Goal: Information Seeking & Learning: Understand process/instructions

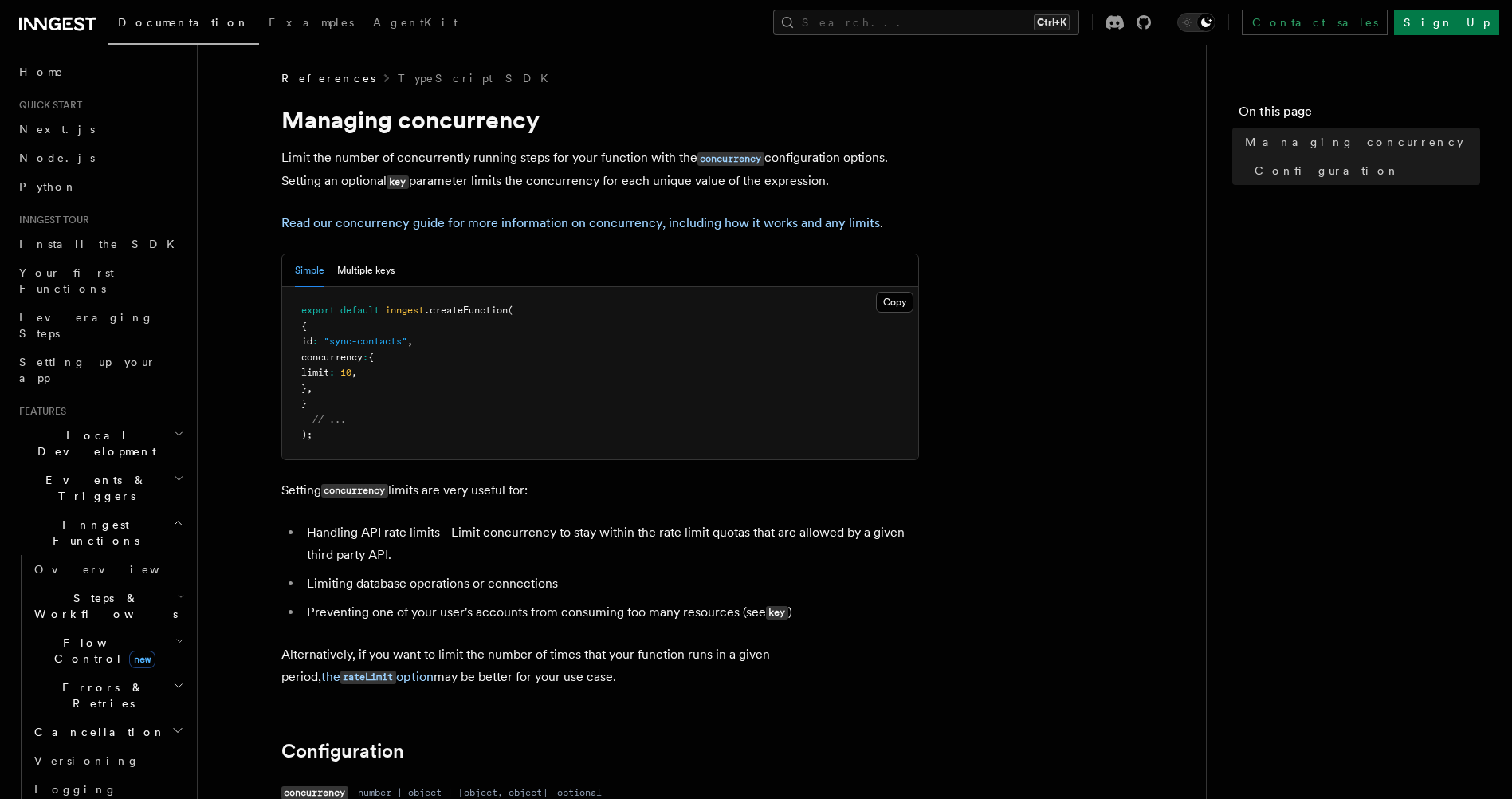
click at [307, 175] on p "Limit the number of concurrently running steps for your function with the concu…" at bounding box center [601, 170] width 638 height 46
drag, startPoint x: 308, startPoint y: 162, endPoint x: 672, endPoint y: 151, distance: 364.2
click at [671, 152] on p "Limit the number of concurrently running steps for your function with the concu…" at bounding box center [601, 170] width 638 height 46
click at [672, 151] on p "Limit the number of concurrently running steps for your function with the concu…" at bounding box center [601, 170] width 638 height 46
drag, startPoint x: 446, startPoint y: 529, endPoint x: 478, endPoint y: 533, distance: 32.2
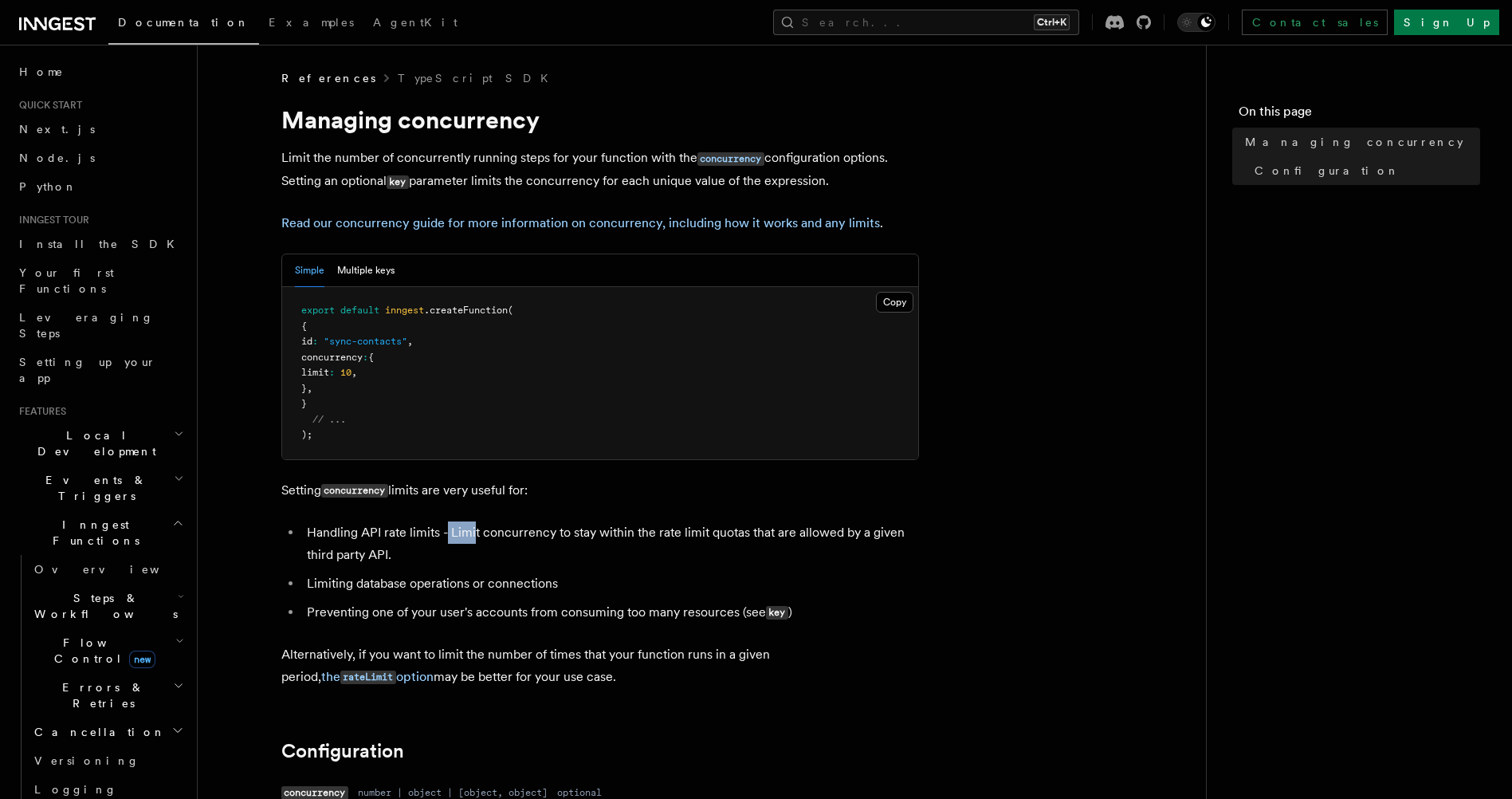
click at [473, 533] on li "Handling API rate limits - Limit concurrency to stay within the rate limit quot…" at bounding box center [610, 543] width 617 height 45
drag, startPoint x: 478, startPoint y: 533, endPoint x: 423, endPoint y: 538, distance: 55.2
click at [490, 533] on li "Handling API rate limits - Limit concurrency to stay within the rate limit quot…" at bounding box center [610, 543] width 617 height 45
click at [350, 538] on li "Handling API rate limits - Limit concurrency to stay within the rate limit quot…" at bounding box center [610, 543] width 617 height 45
drag, startPoint x: 353, startPoint y: 532, endPoint x: 610, endPoint y: 536, distance: 257.0
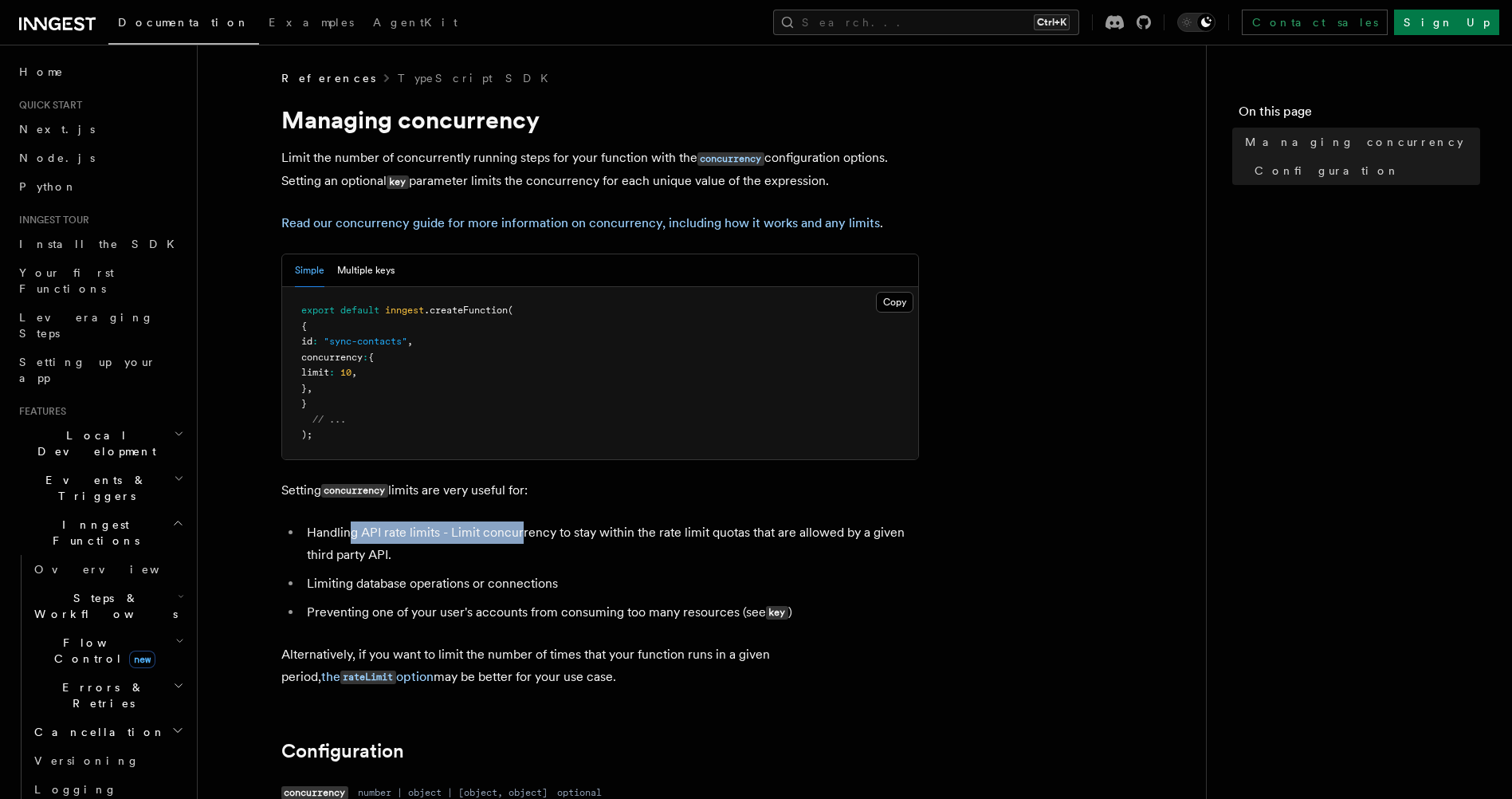
click at [610, 536] on li "Handling API rate limits - Limit concurrency to stay within the rate limit quot…" at bounding box center [610, 543] width 617 height 45
drag, startPoint x: 633, startPoint y: 525, endPoint x: 803, endPoint y: 525, distance: 170.0
click at [797, 525] on li "Handling API rate limits - Limit concurrency to stay within the rate limit quot…" at bounding box center [610, 543] width 617 height 45
click at [803, 525] on li "Handling API rate limits - Limit concurrency to stay within the rate limit quot…" at bounding box center [610, 543] width 617 height 45
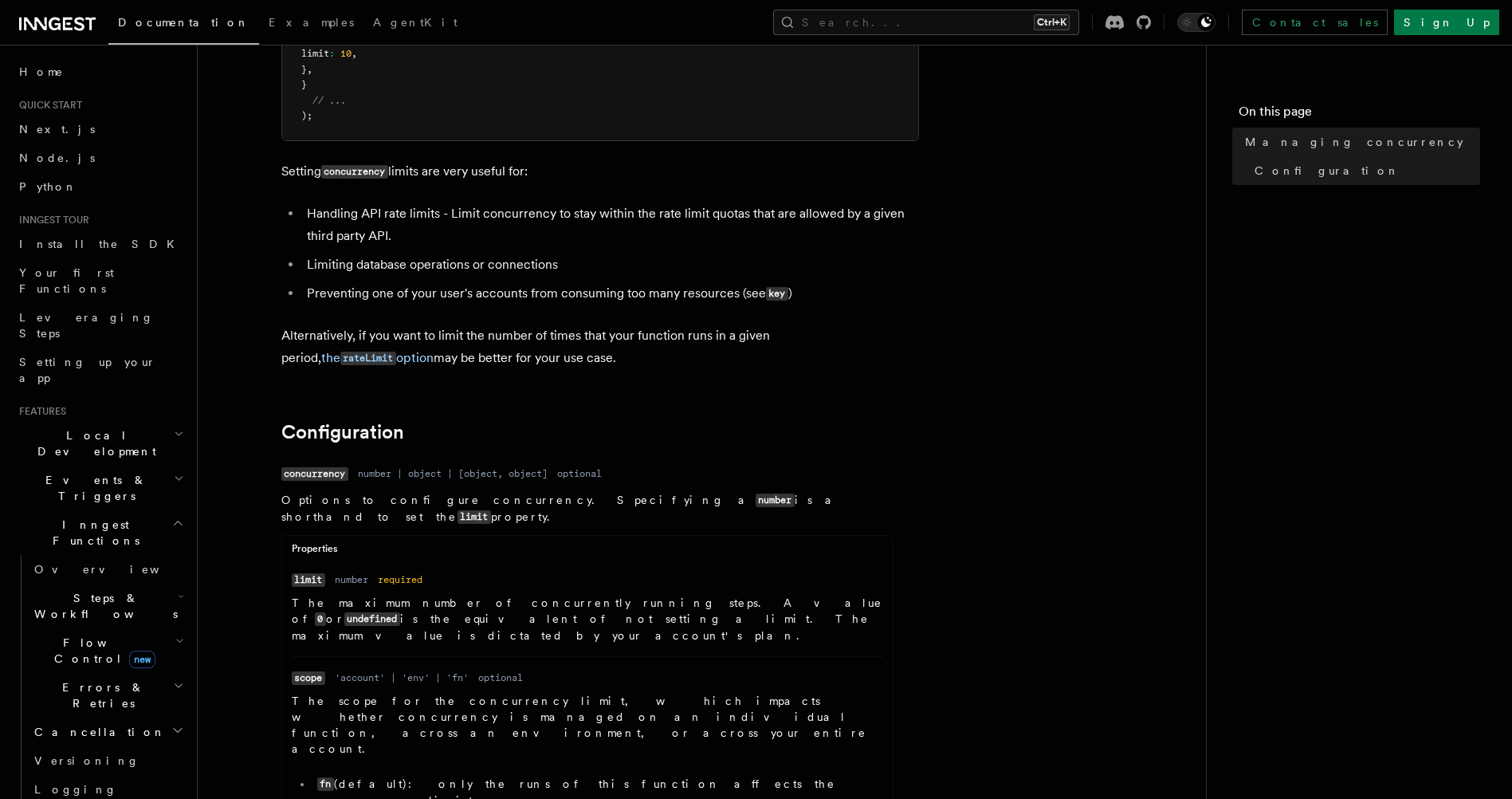
scroll to position [478, 0]
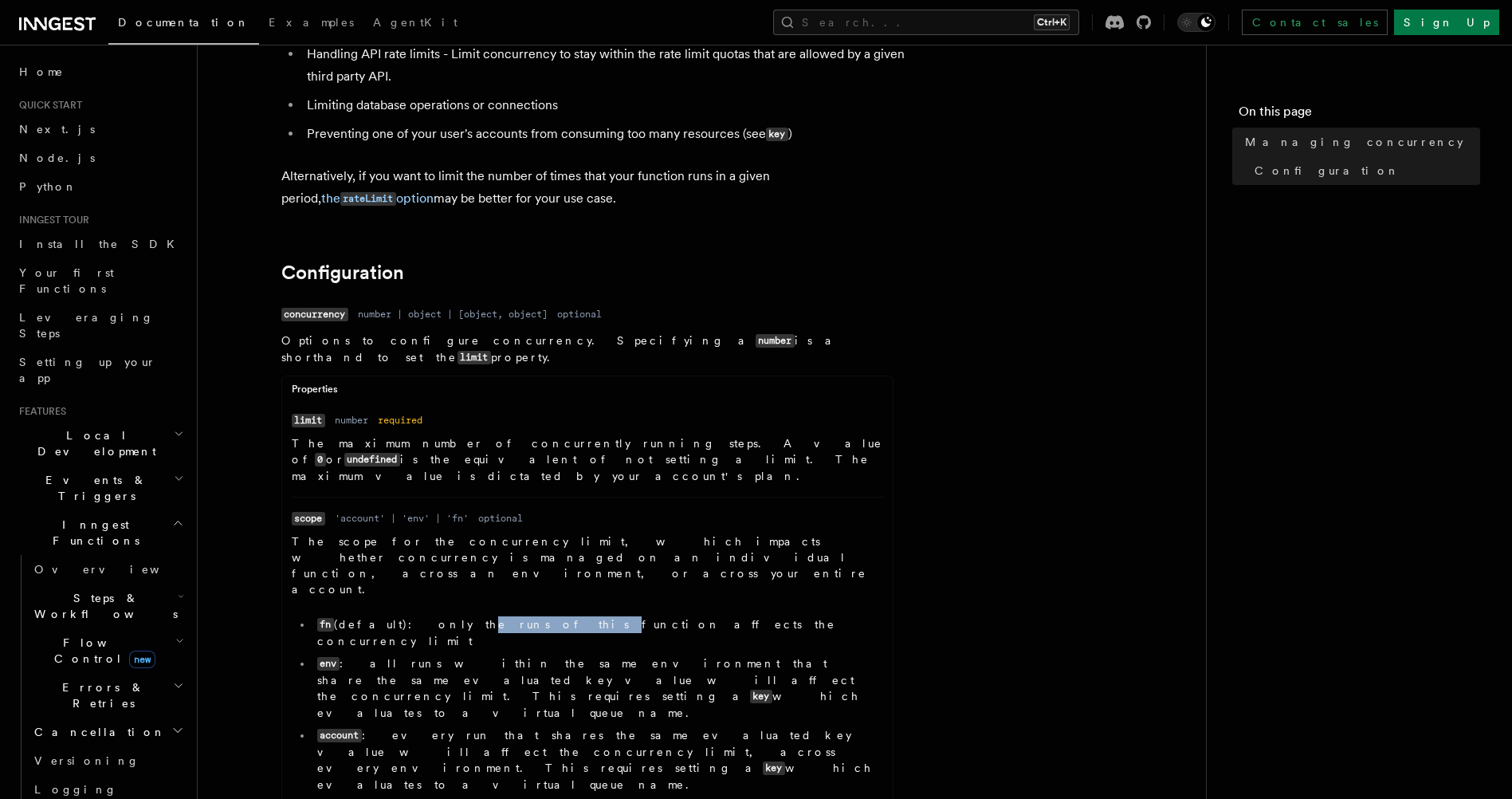
drag, startPoint x: 409, startPoint y: 565, endPoint x: 514, endPoint y: 561, distance: 105.1
click at [514, 616] on li "fn (default): only the runs of this function affects the concurrency limit" at bounding box center [597, 633] width 571 height 32
drag, startPoint x: 409, startPoint y: 554, endPoint x: 607, endPoint y: 551, distance: 198.0
click at [607, 616] on li "fn (default): only the runs of this function affects the concurrency limit" at bounding box center [597, 633] width 571 height 32
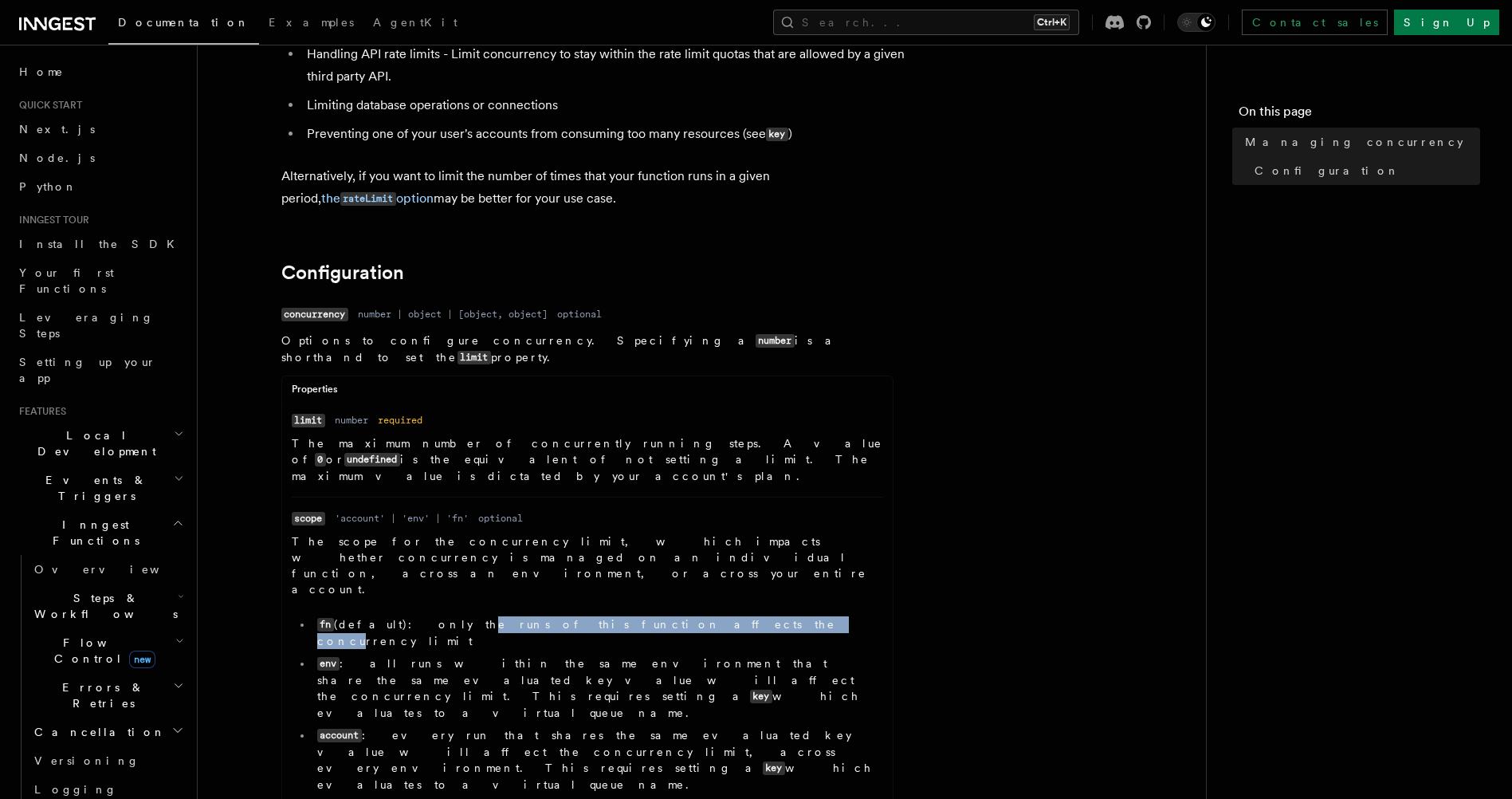
click at [608, 616] on li "fn (default): only the runs of this function affects the concurrency limit" at bounding box center [597, 633] width 571 height 32
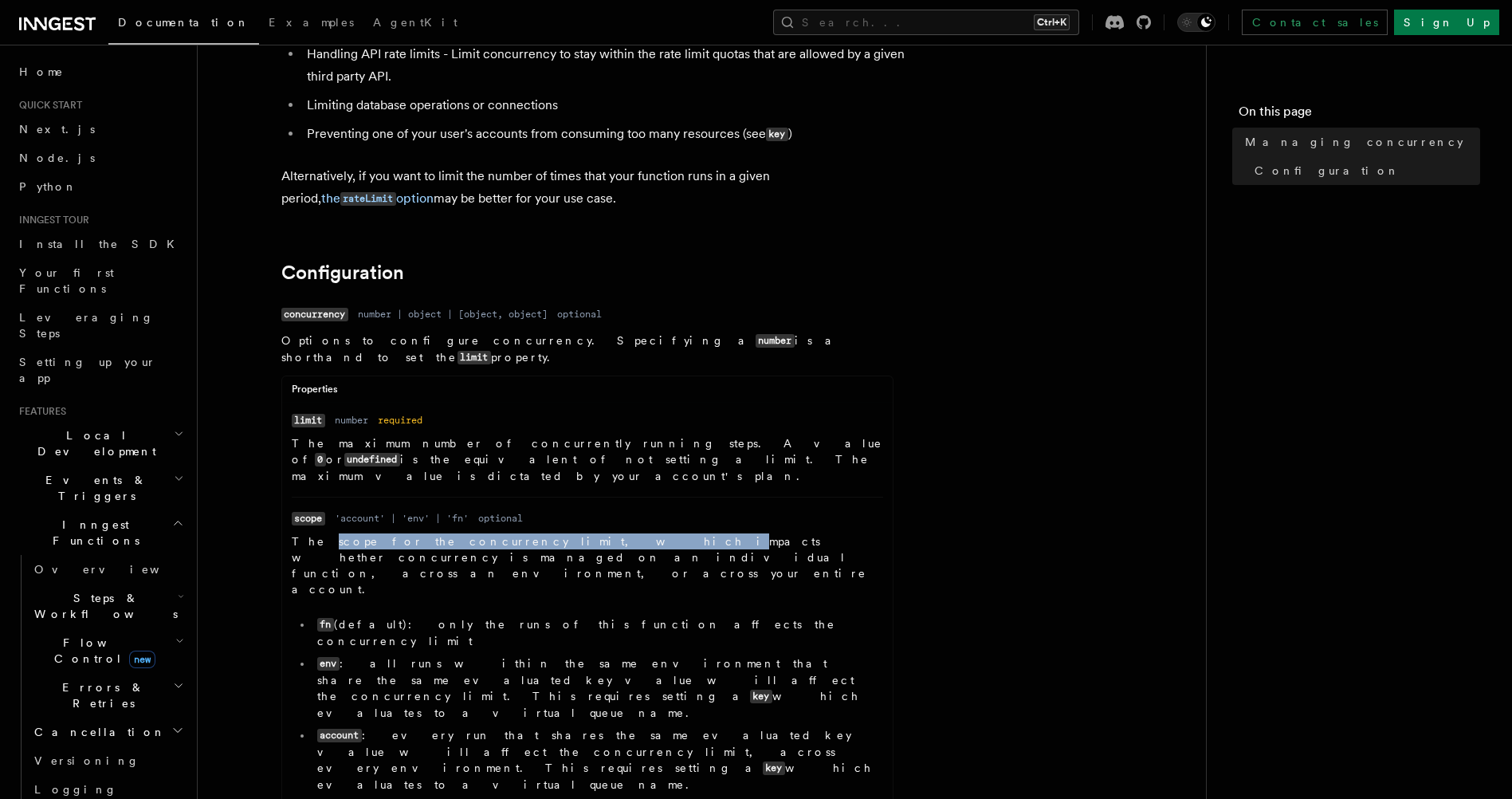
drag, startPoint x: 355, startPoint y: 503, endPoint x: 509, endPoint y: 503, distance: 154.0
click at [509, 533] on p "The scope for the concurrency limit, which impacts whether concurrency is manag…" at bounding box center [587, 565] width 592 height 64
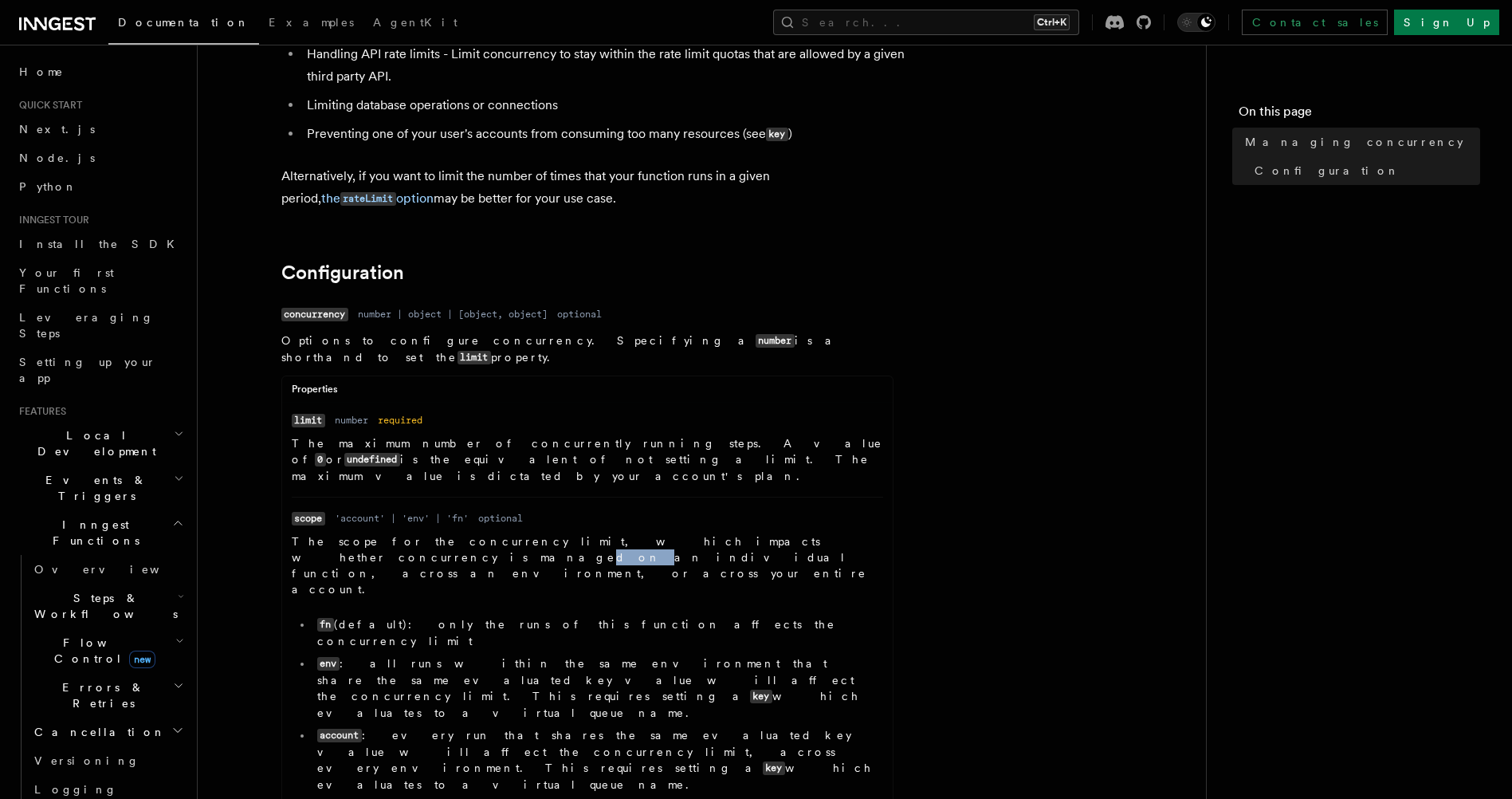
drag, startPoint x: 707, startPoint y: 508, endPoint x: 803, endPoint y: 510, distance: 96.0
click at [790, 533] on p "The scope for the concurrency limit, which impacts whether concurrency is manag…" at bounding box center [587, 565] width 592 height 64
drag, startPoint x: 803, startPoint y: 510, endPoint x: 823, endPoint y: 510, distance: 20.0
click at [823, 533] on p "The scope for the concurrency limit, which impacts whether concurrency is manag…" at bounding box center [587, 565] width 592 height 64
drag, startPoint x: 609, startPoint y: 531, endPoint x: 597, endPoint y: 531, distance: 12.0
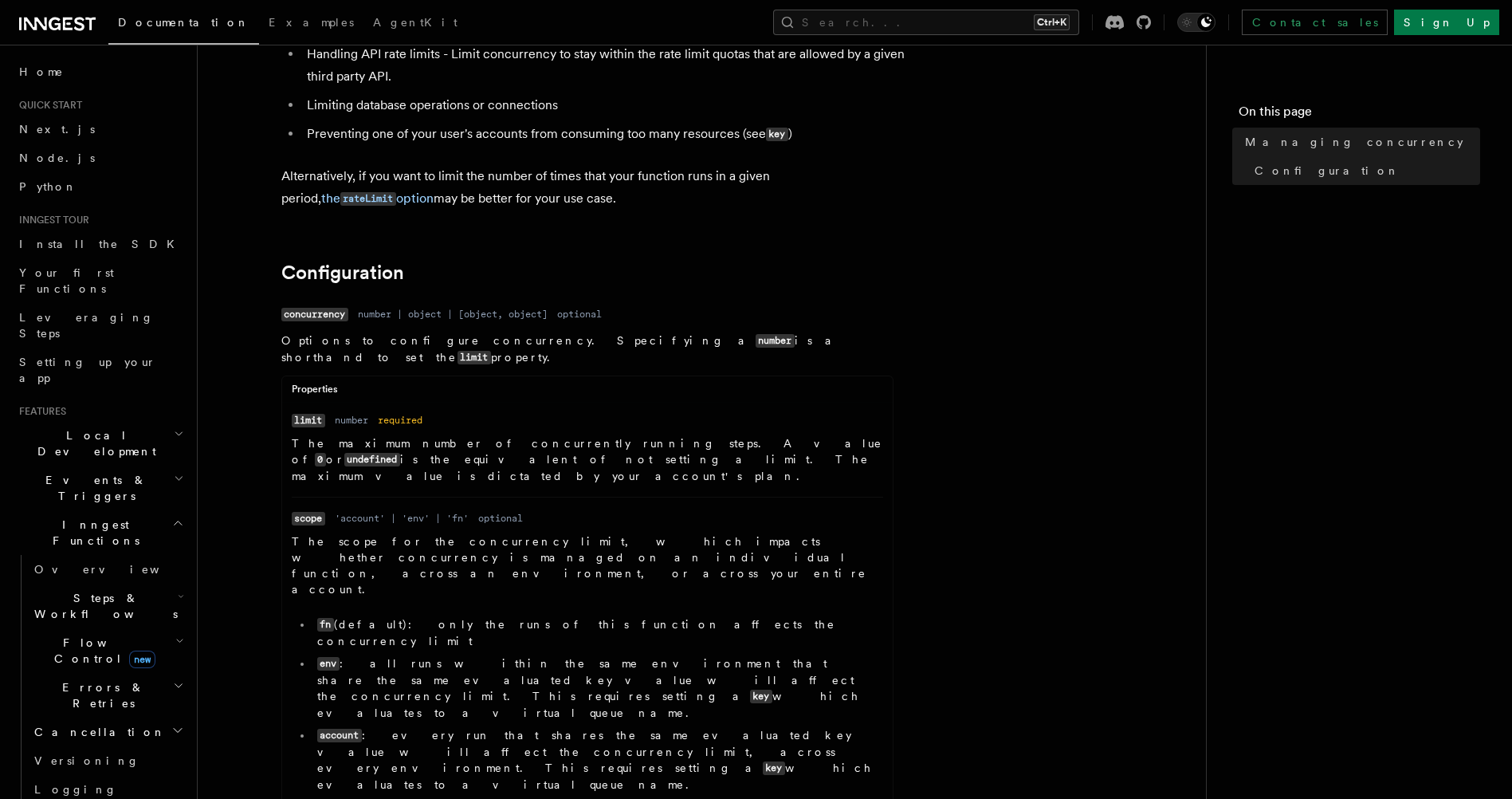
click at [597, 533] on p "The scope for the concurrency limit, which impacts whether concurrency is manag…" at bounding box center [587, 565] width 592 height 64
drag, startPoint x: 317, startPoint y: 581, endPoint x: 450, endPoint y: 578, distance: 133.0
click at [450, 655] on li "env : all runs within the same environment that share the same evaluated key va…" at bounding box center [597, 688] width 571 height 66
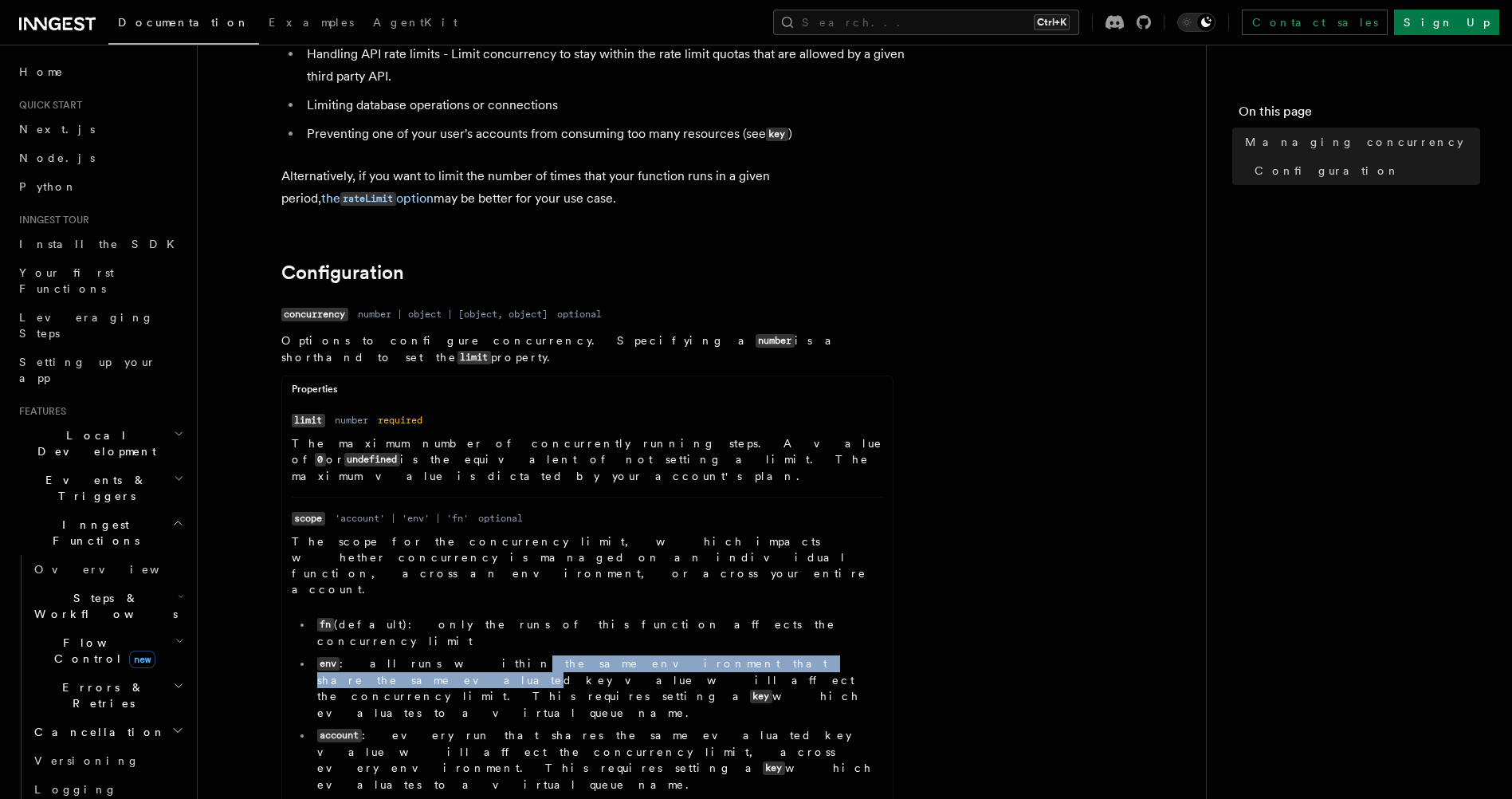
drag, startPoint x: 411, startPoint y: 578, endPoint x: 672, endPoint y: 590, distance: 261.3
click at [672, 655] on li "env : all runs within the same environment that share the same evaluated key va…" at bounding box center [597, 688] width 571 height 66
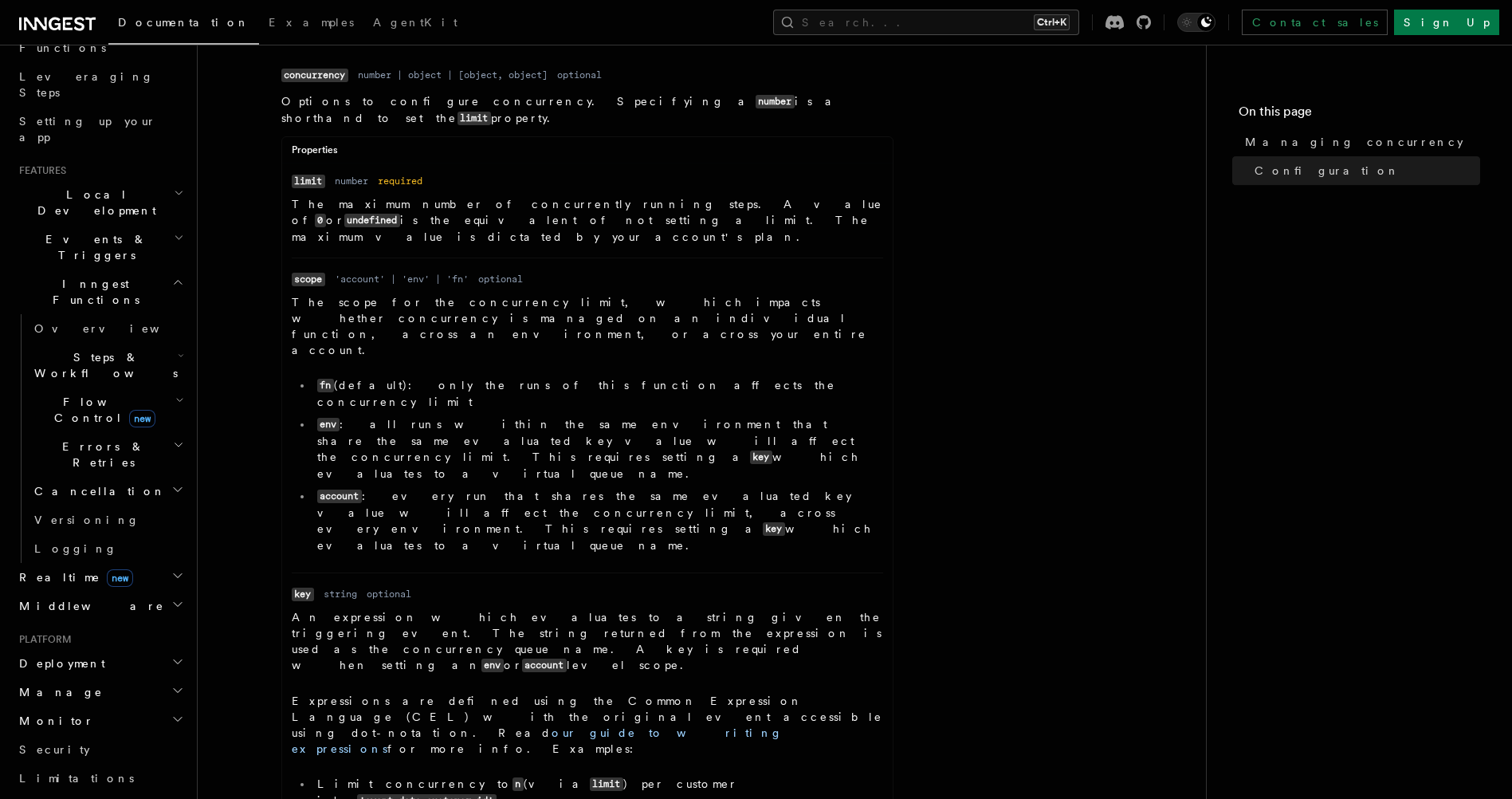
scroll to position [240, 0]
click at [153, 389] on h2 "Flow Control new" at bounding box center [107, 411] width 159 height 45
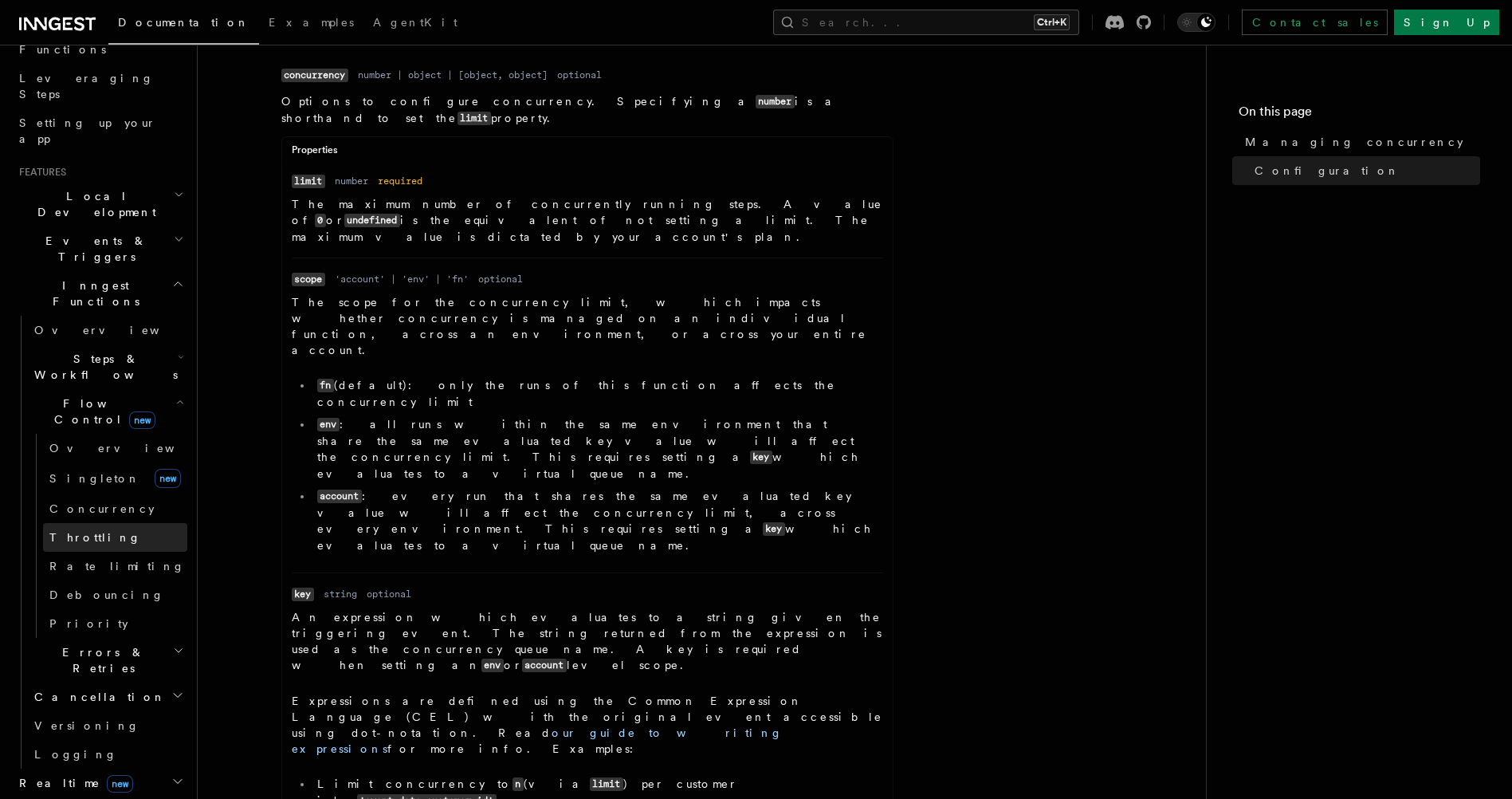
click at [112, 523] on link "Throttling" at bounding box center [115, 537] width 144 height 28
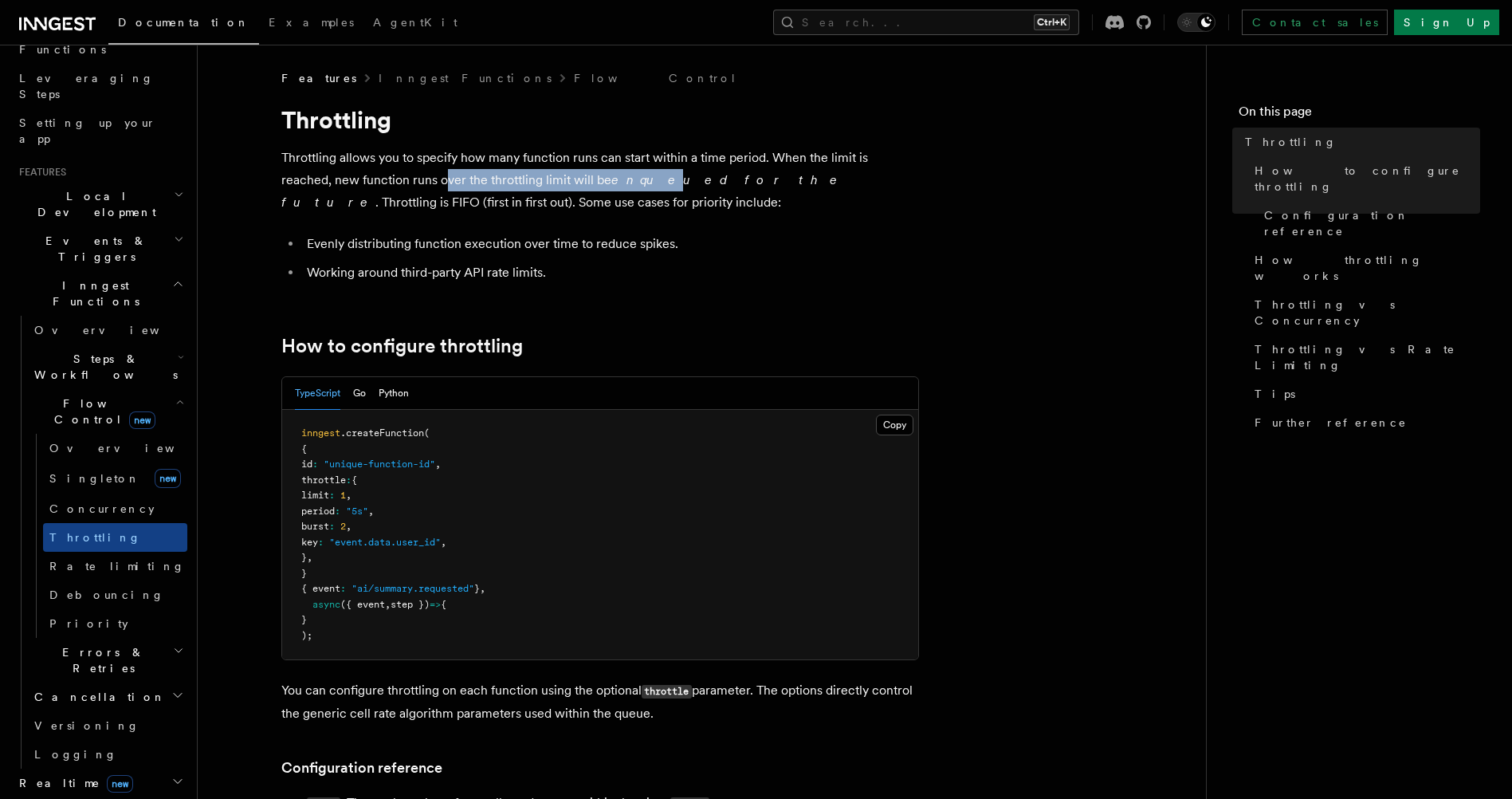
drag, startPoint x: 390, startPoint y: 180, endPoint x: 753, endPoint y: 191, distance: 363.2
click at [710, 191] on p "Throttling allows you to specify how many function runs can start within a time…" at bounding box center [601, 180] width 638 height 67
drag, startPoint x: 753, startPoint y: 191, endPoint x: 762, endPoint y: 191, distance: 9.0
click at [762, 191] on p "Throttling allows you to specify how many function runs can start within a time…" at bounding box center [601, 180] width 638 height 67
drag, startPoint x: 378, startPoint y: 179, endPoint x: 766, endPoint y: 179, distance: 388.0
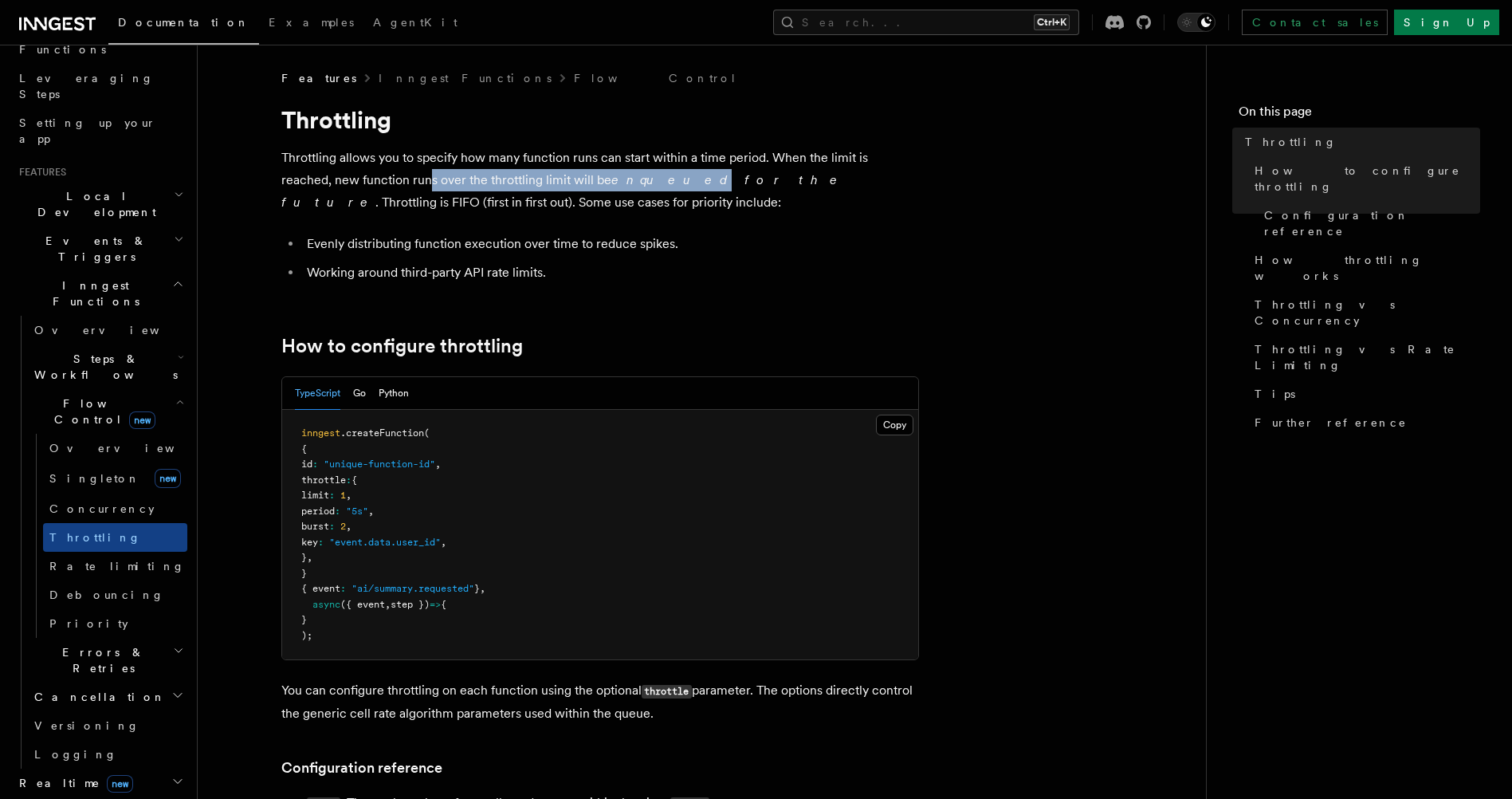
click at [766, 179] on p "Throttling allows you to specify how many function runs can start within a time…" at bounding box center [601, 180] width 638 height 67
click at [773, 179] on p "Throttling allows you to specify how many function runs can start within a time…" at bounding box center [601, 180] width 638 height 67
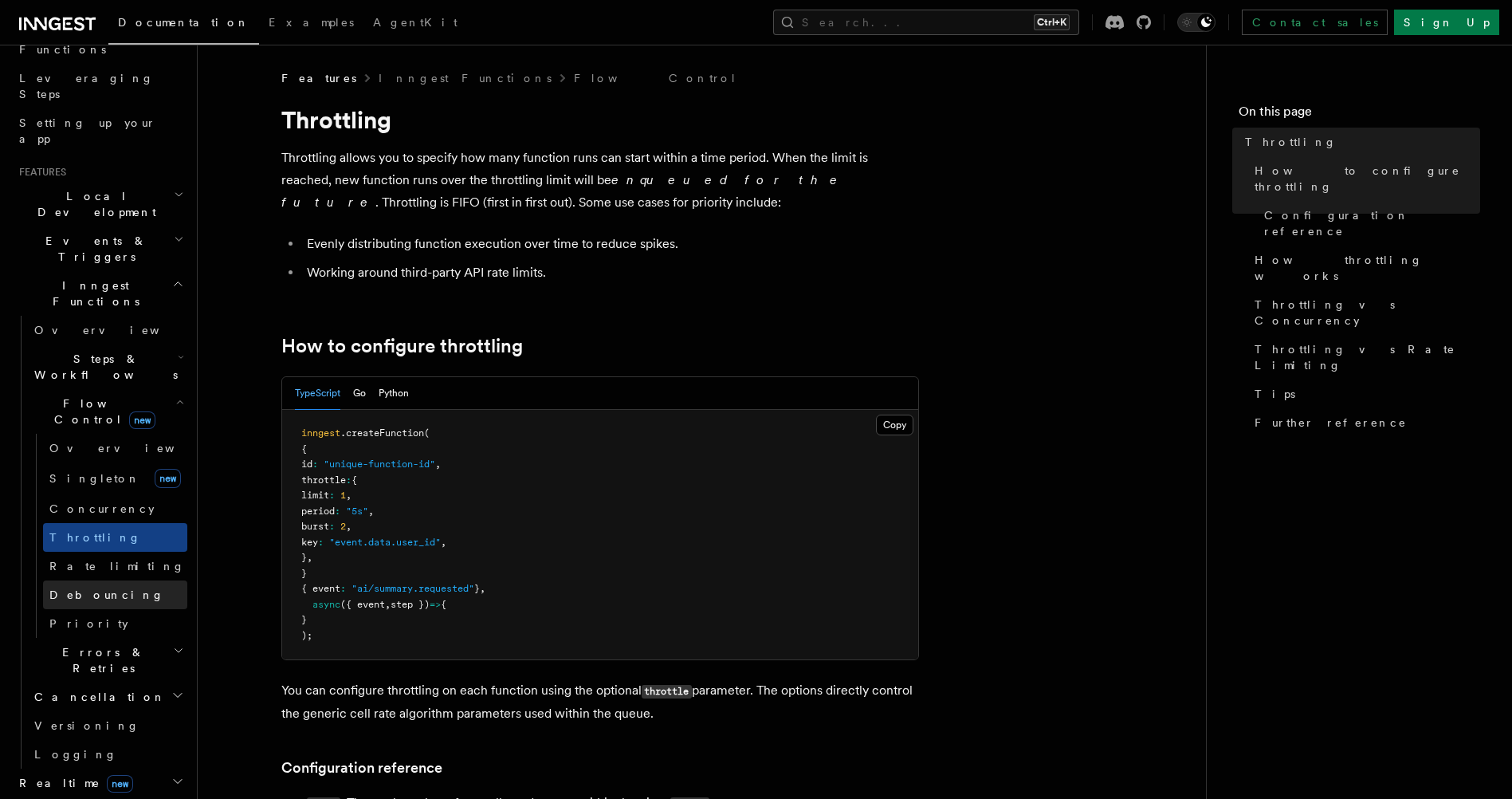
click at [92, 589] on span "Debouncing" at bounding box center [106, 595] width 114 height 13
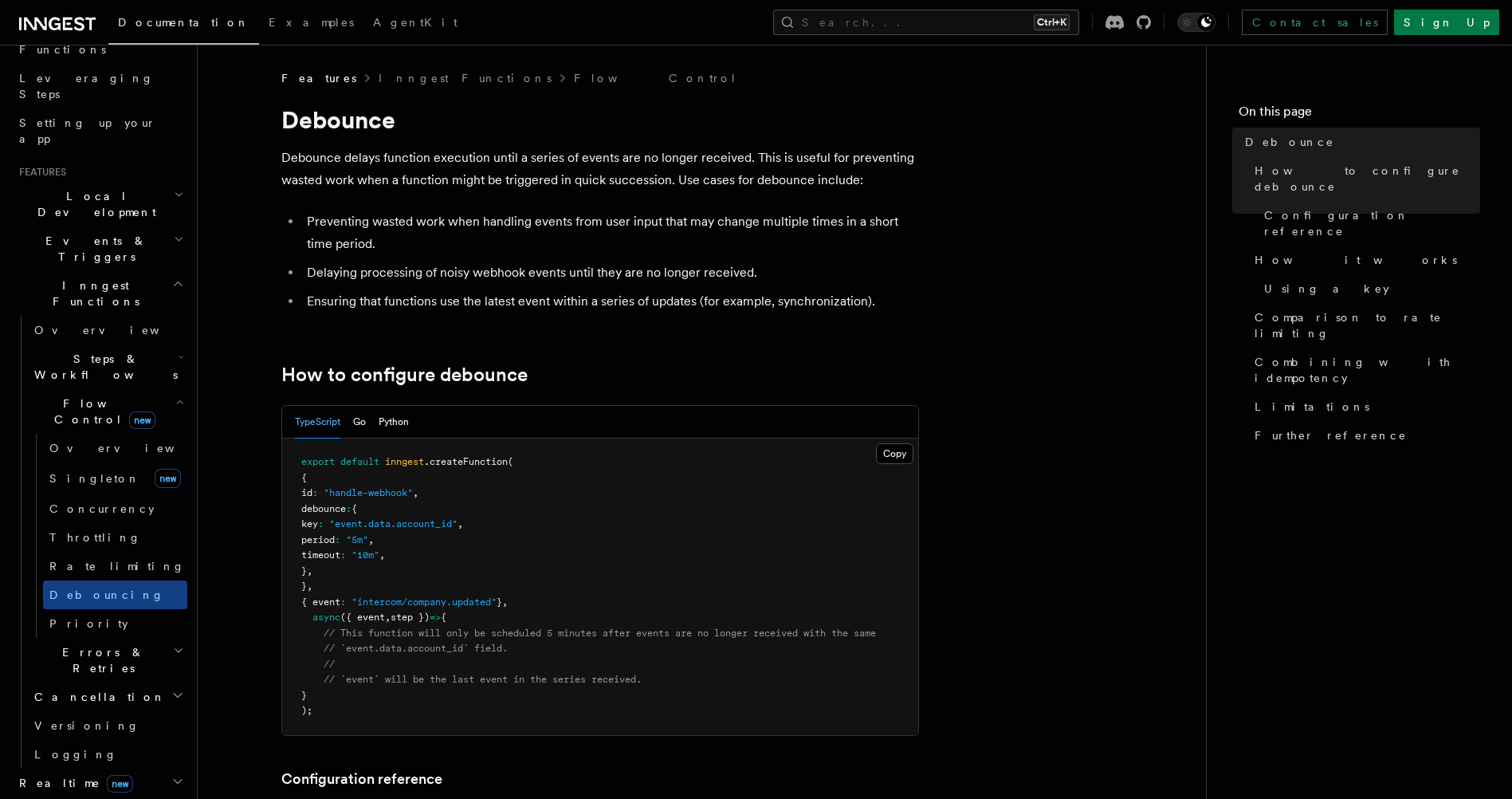
click at [88, 531] on span "Throttling" at bounding box center [95, 538] width 92 height 13
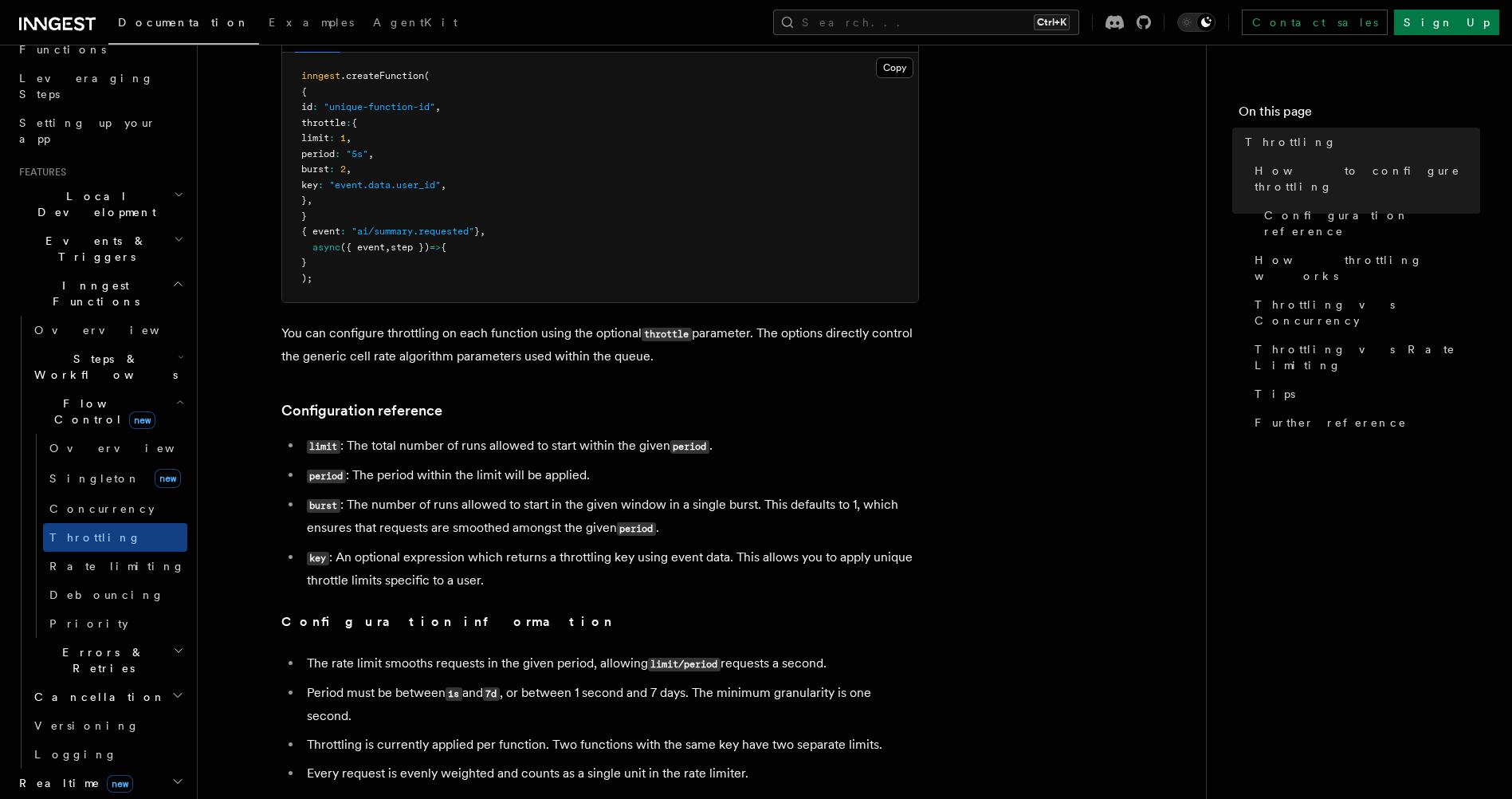
scroll to position [399, 0]
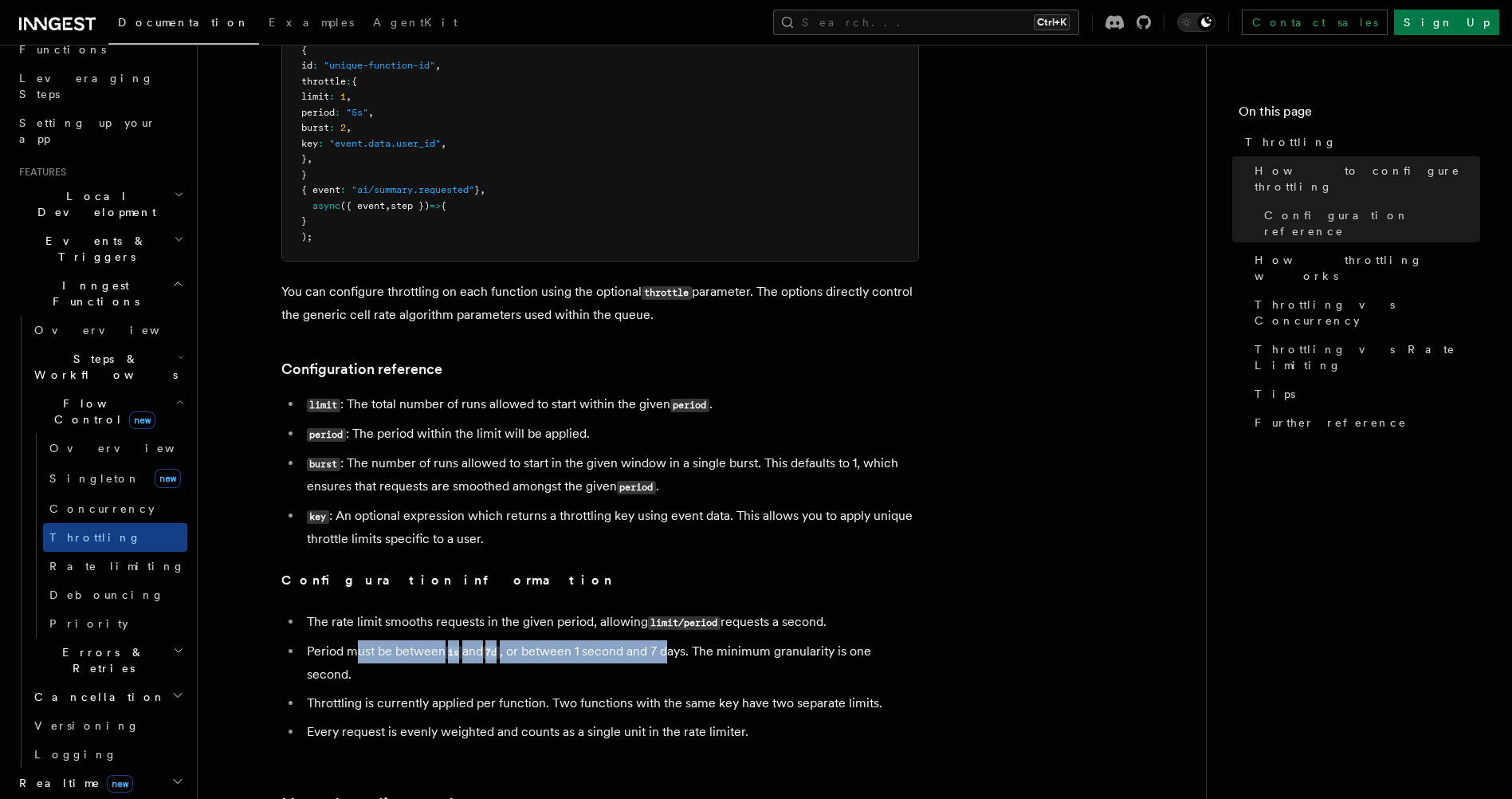
drag, startPoint x: 358, startPoint y: 648, endPoint x: 676, endPoint y: 657, distance: 318.1
click at [676, 657] on li "Period must be between 1s and 7d , or between 1 second and 7 days. The minimum …" at bounding box center [610, 663] width 617 height 45
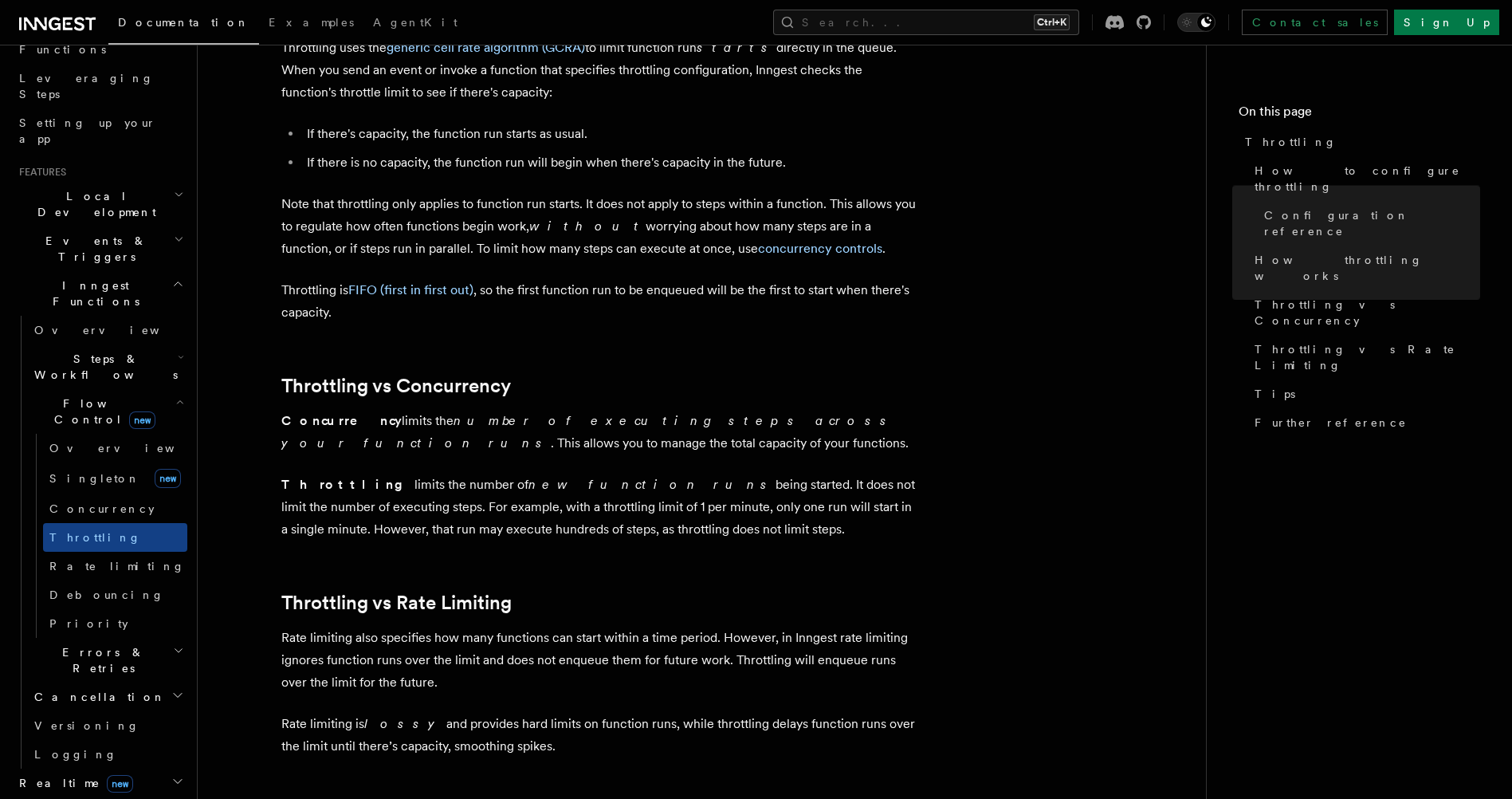
scroll to position [1355, 0]
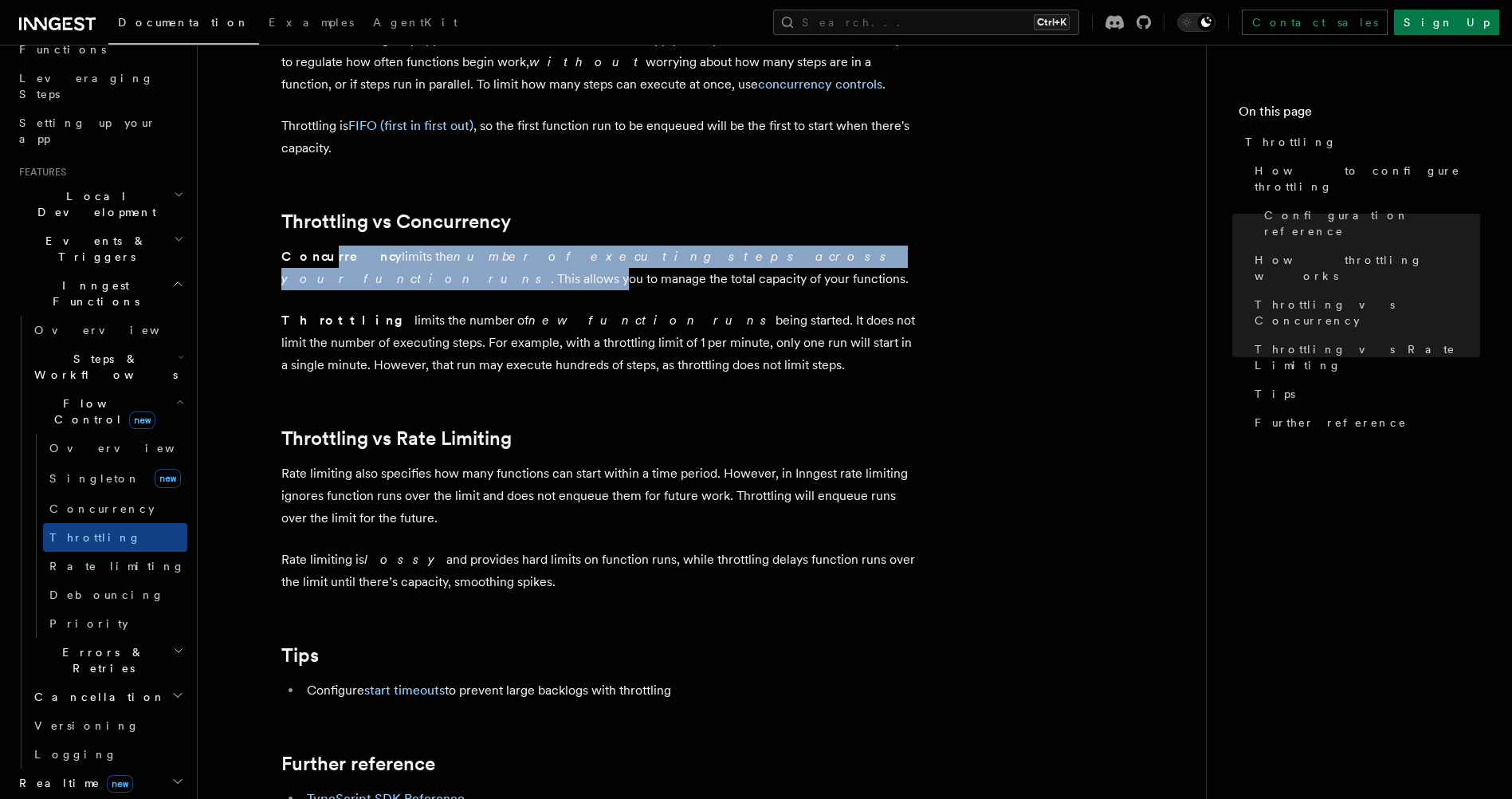
drag, startPoint x: 319, startPoint y: 252, endPoint x: 813, endPoint y: 247, distance: 494.0
click at [813, 247] on p "Concurrency limits the number of executing steps across your function runs . Th…" at bounding box center [601, 267] width 638 height 45
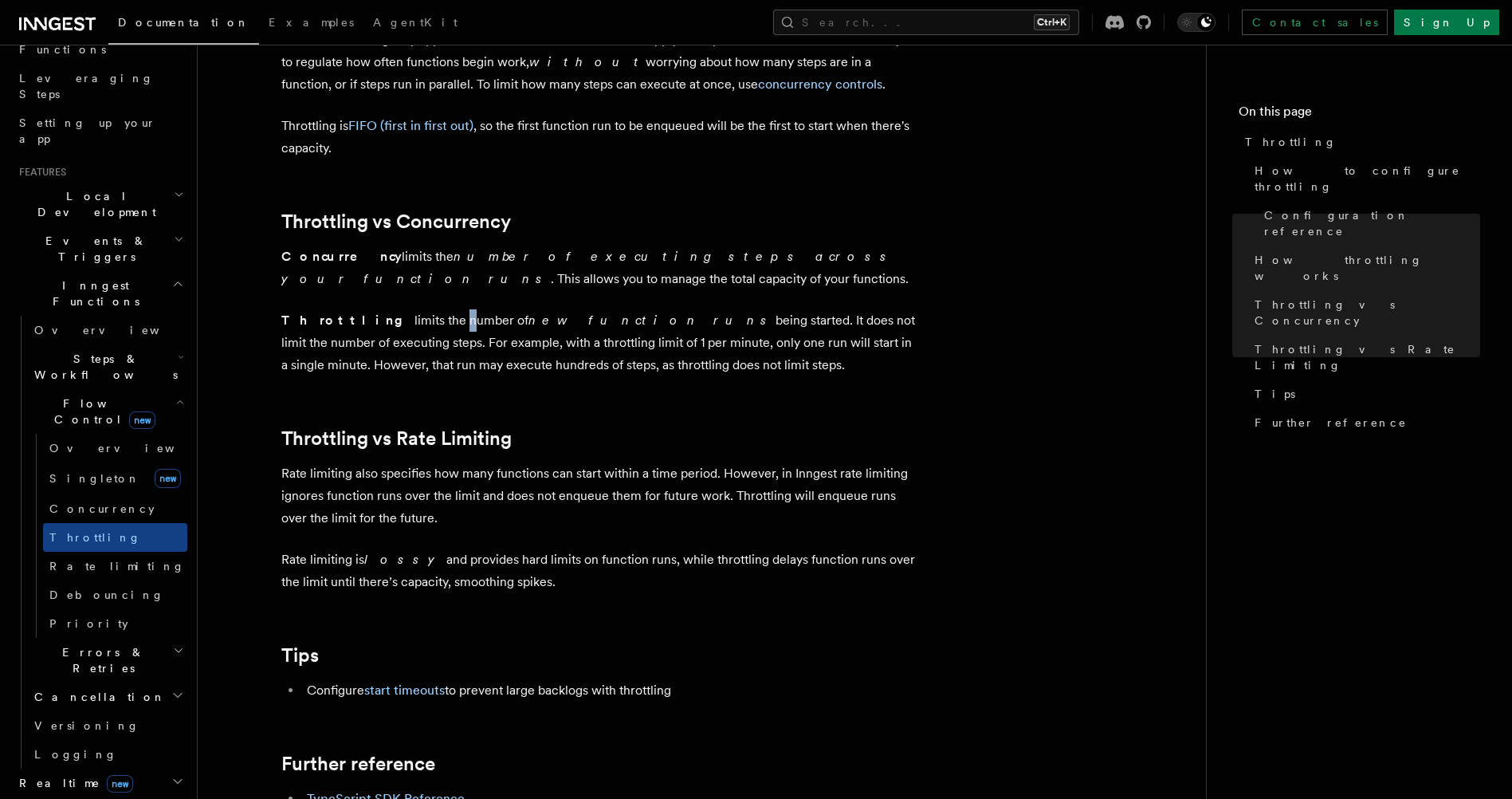
click at [397, 322] on p "Throttling limits the number of new function runs being started. It does not li…" at bounding box center [601, 343] width 638 height 67
drag, startPoint x: 379, startPoint y: 322, endPoint x: 559, endPoint y: 326, distance: 180.0
click at [559, 326] on p "Throttling limits the number of new function runs being started. It does not li…" at bounding box center [601, 343] width 638 height 67
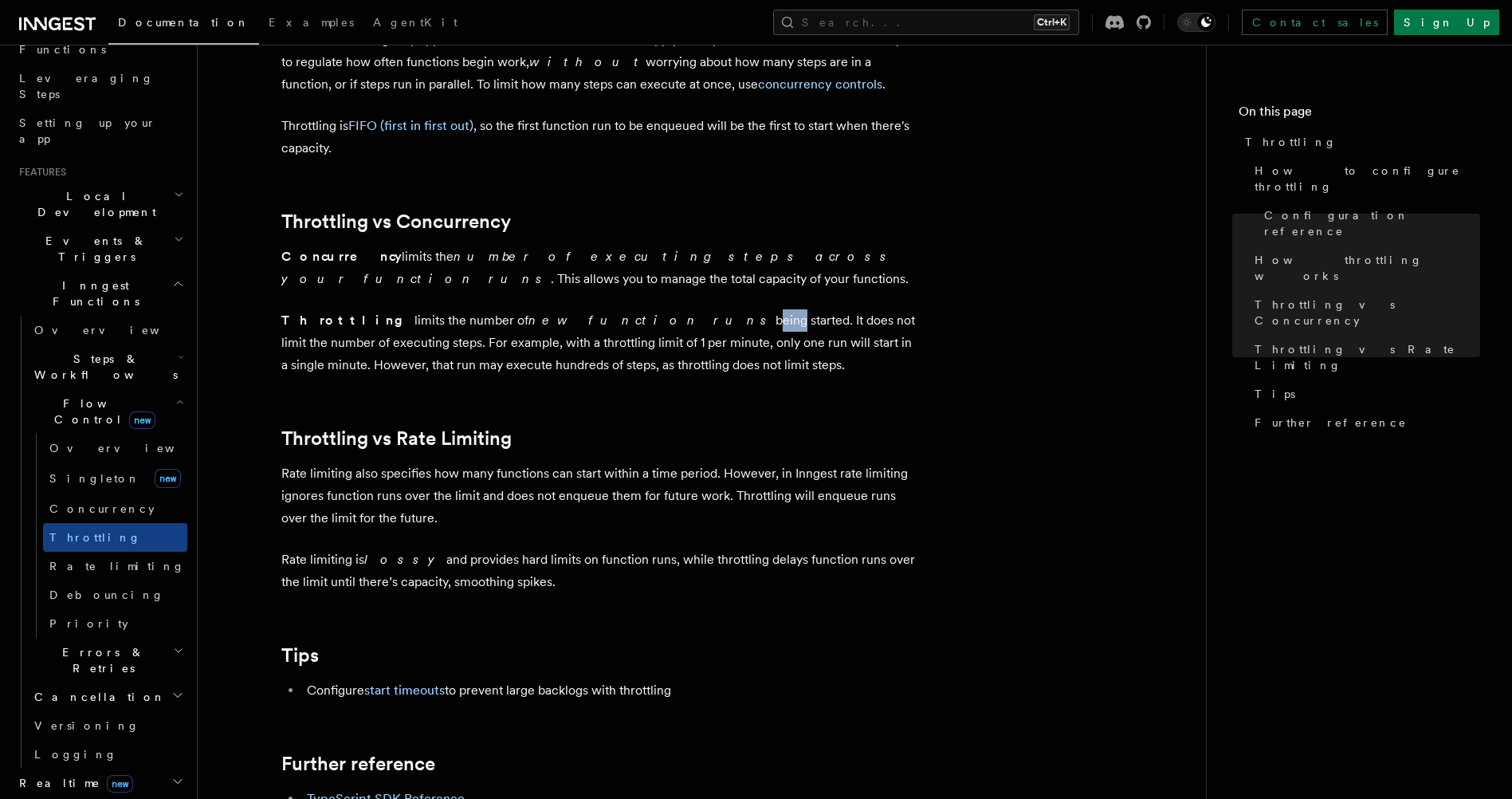
drag, startPoint x: 565, startPoint y: 317, endPoint x: 607, endPoint y: 311, distance: 42.4
click at [607, 311] on p "Throttling limits the number of new function runs being started. It does not li…" at bounding box center [601, 343] width 638 height 67
click at [610, 310] on p "Throttling limits the number of new function runs being started. It does not li…" at bounding box center [601, 343] width 638 height 67
drag, startPoint x: 483, startPoint y: 338, endPoint x: 569, endPoint y: 334, distance: 86.1
click at [569, 334] on p "Throttling limits the number of new function runs being started. It does not li…" at bounding box center [601, 343] width 638 height 67
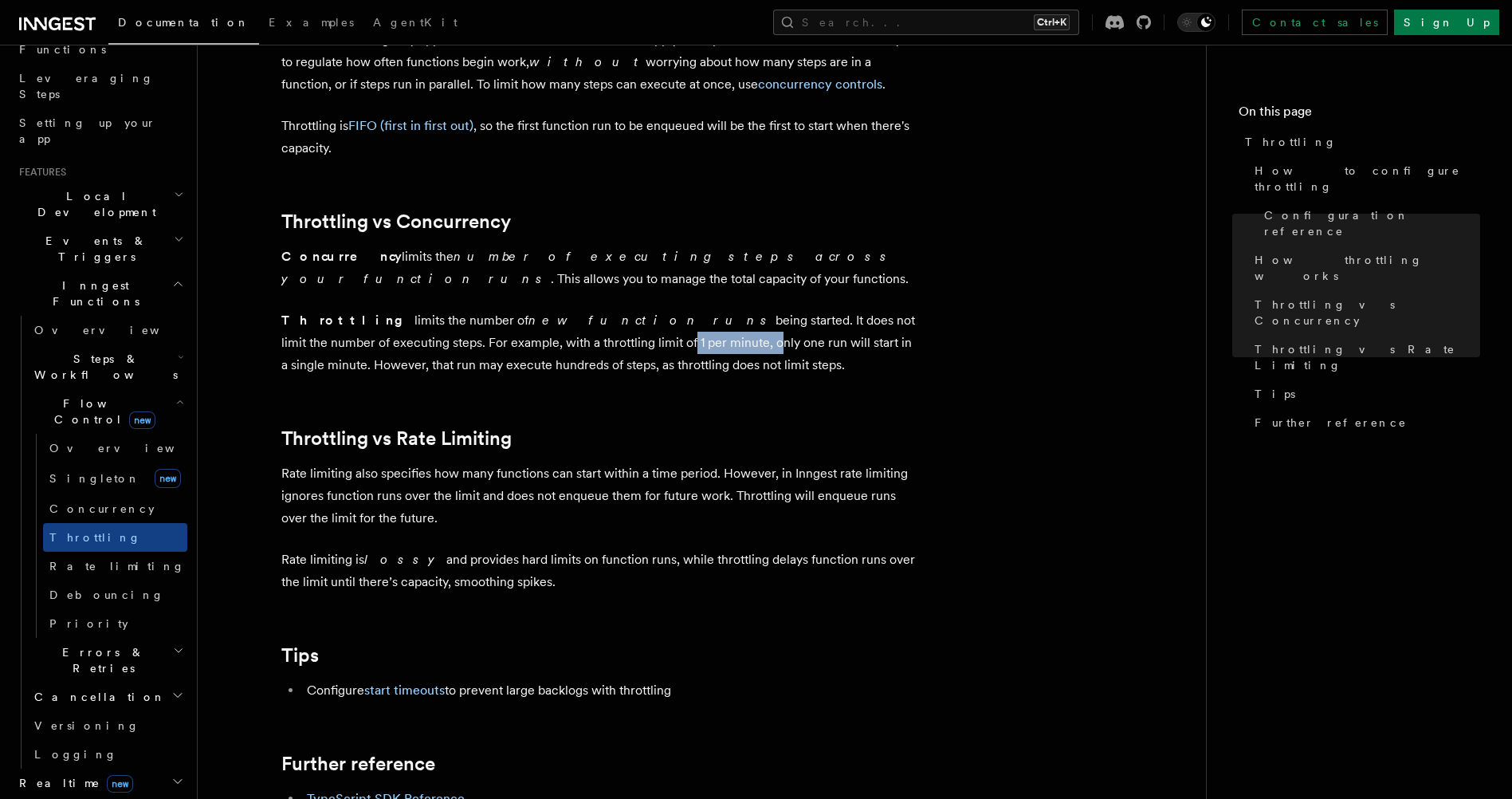
click at [569, 334] on p "Throttling limits the number of new function runs being started. It does not li…" at bounding box center [601, 343] width 638 height 67
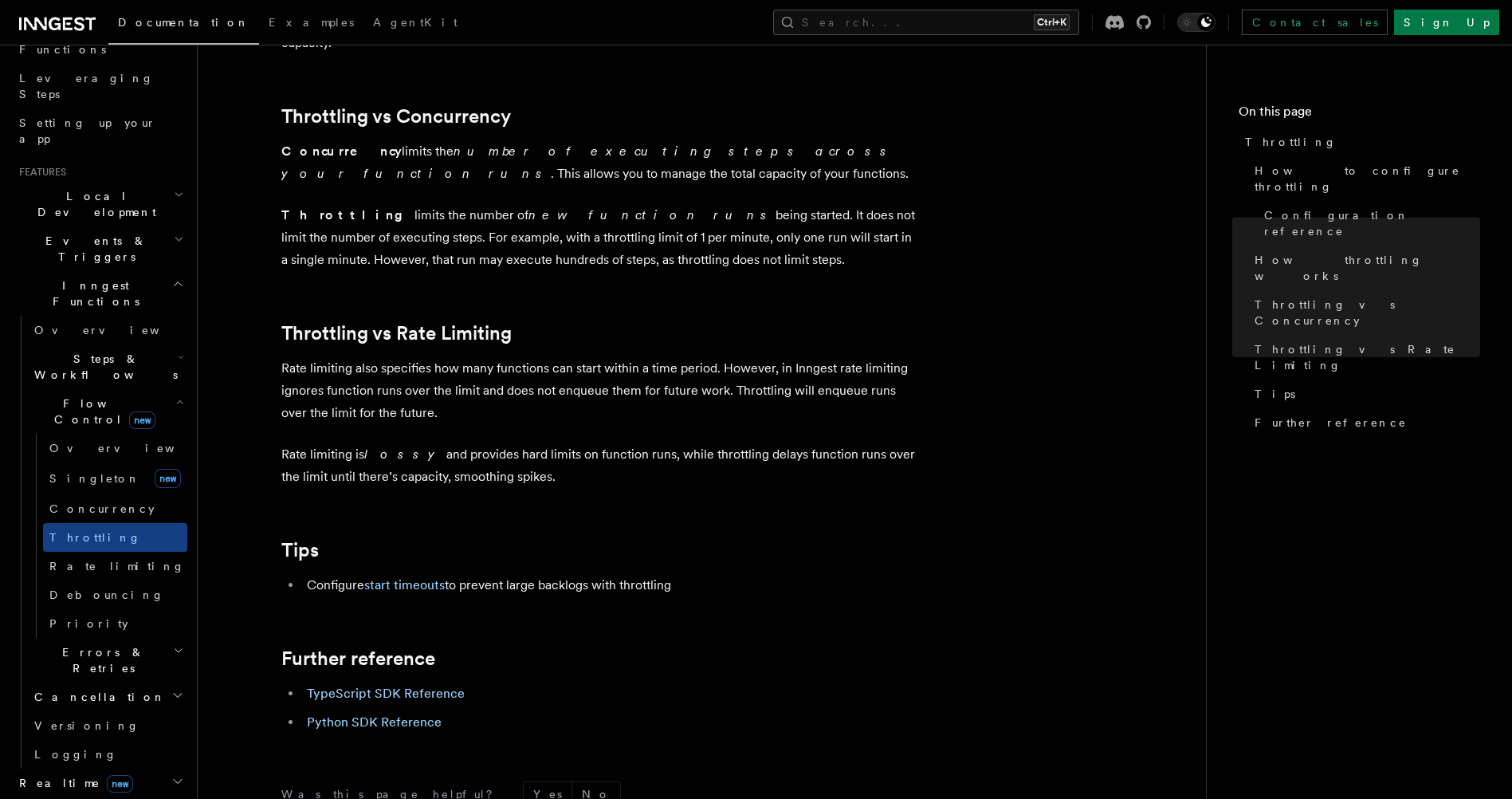
scroll to position [1515, 0]
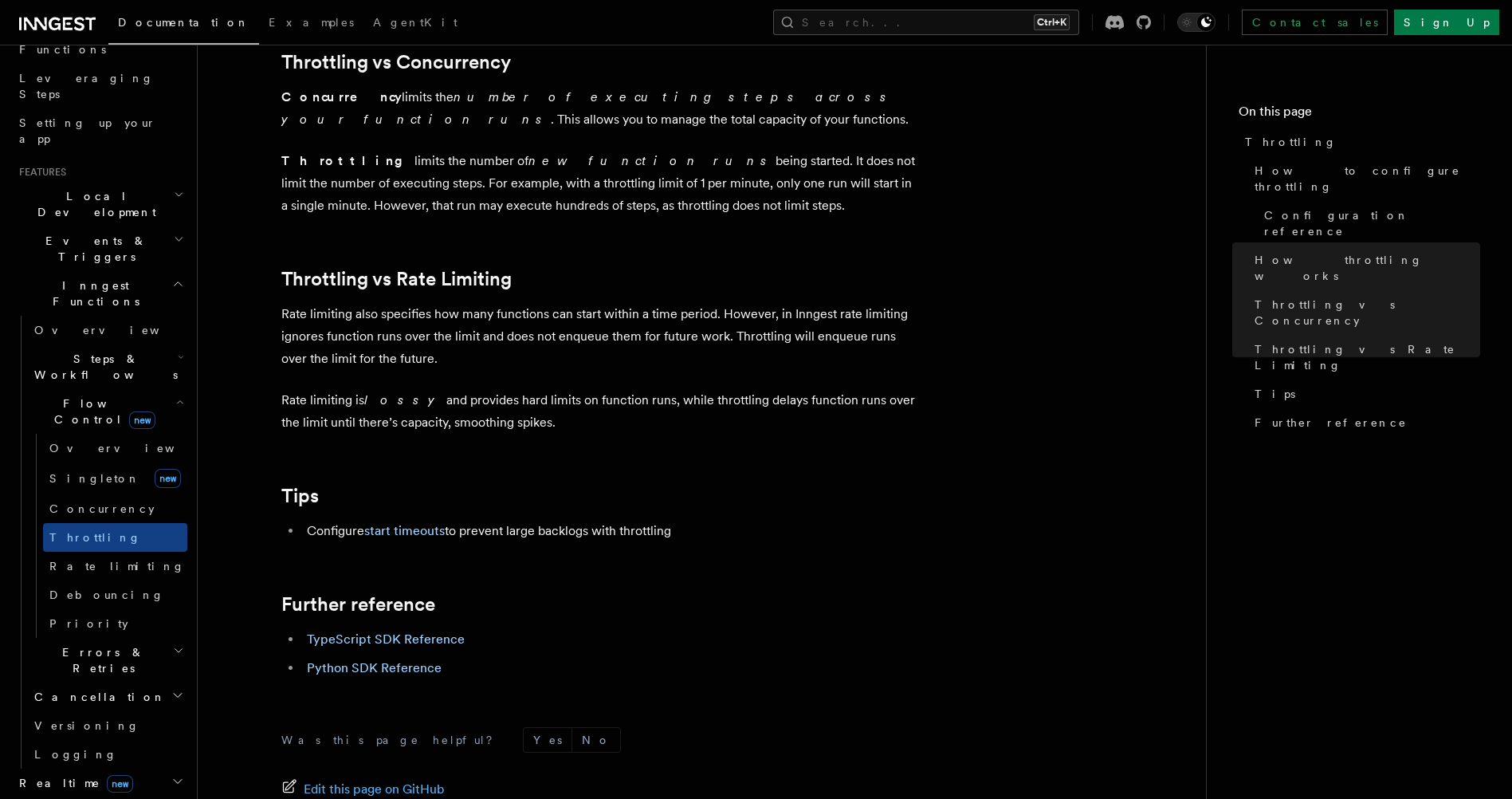
click at [449, 529] on li "Configure start timeouts to prevent large backlogs with throttling" at bounding box center [610, 530] width 617 height 22
click at [444, 533] on link "start timeouts" at bounding box center [404, 530] width 80 height 15
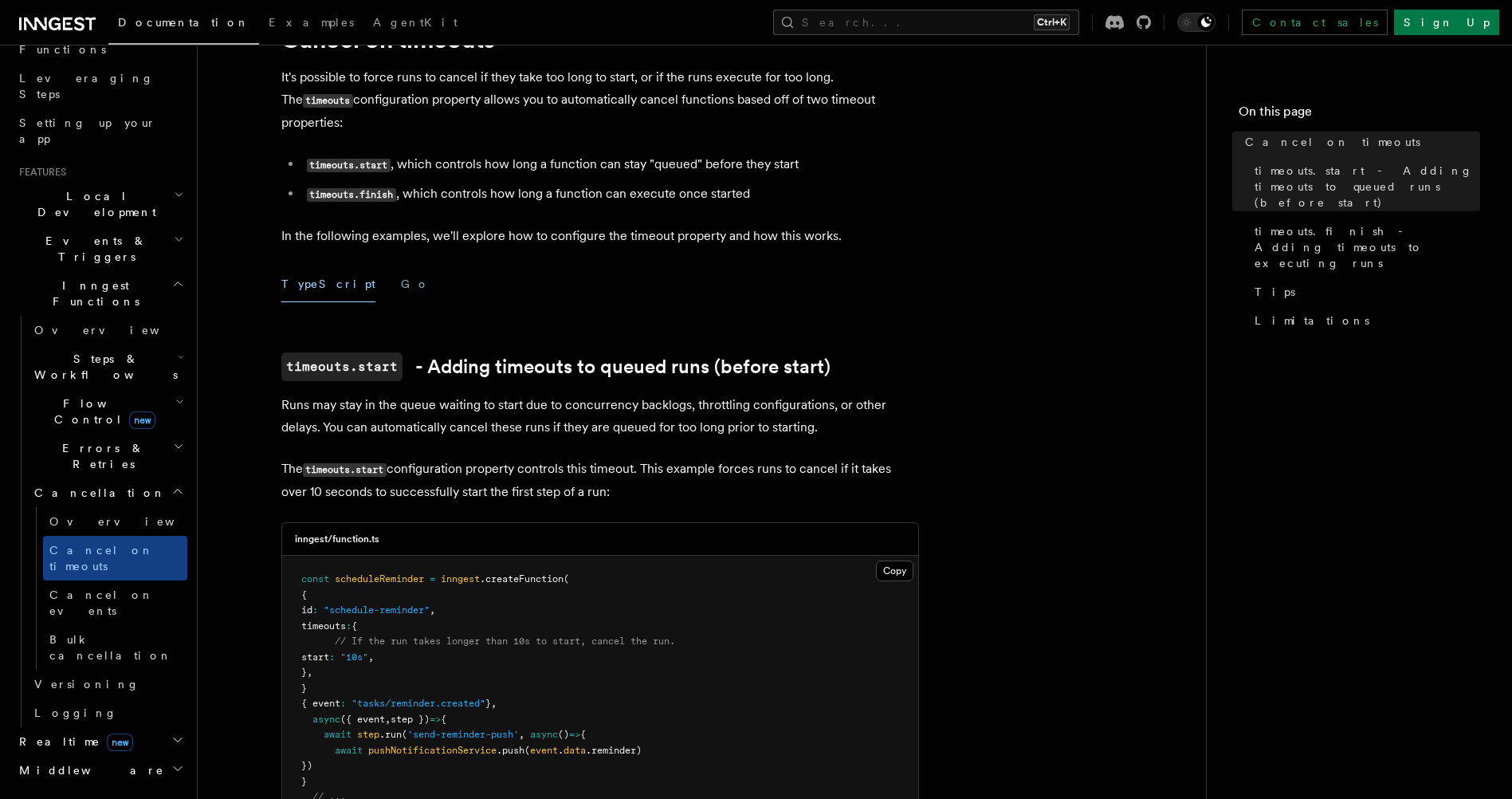
scroll to position [80, 0]
drag, startPoint x: 969, startPoint y: 205, endPoint x: 727, endPoint y: 73, distance: 275.7
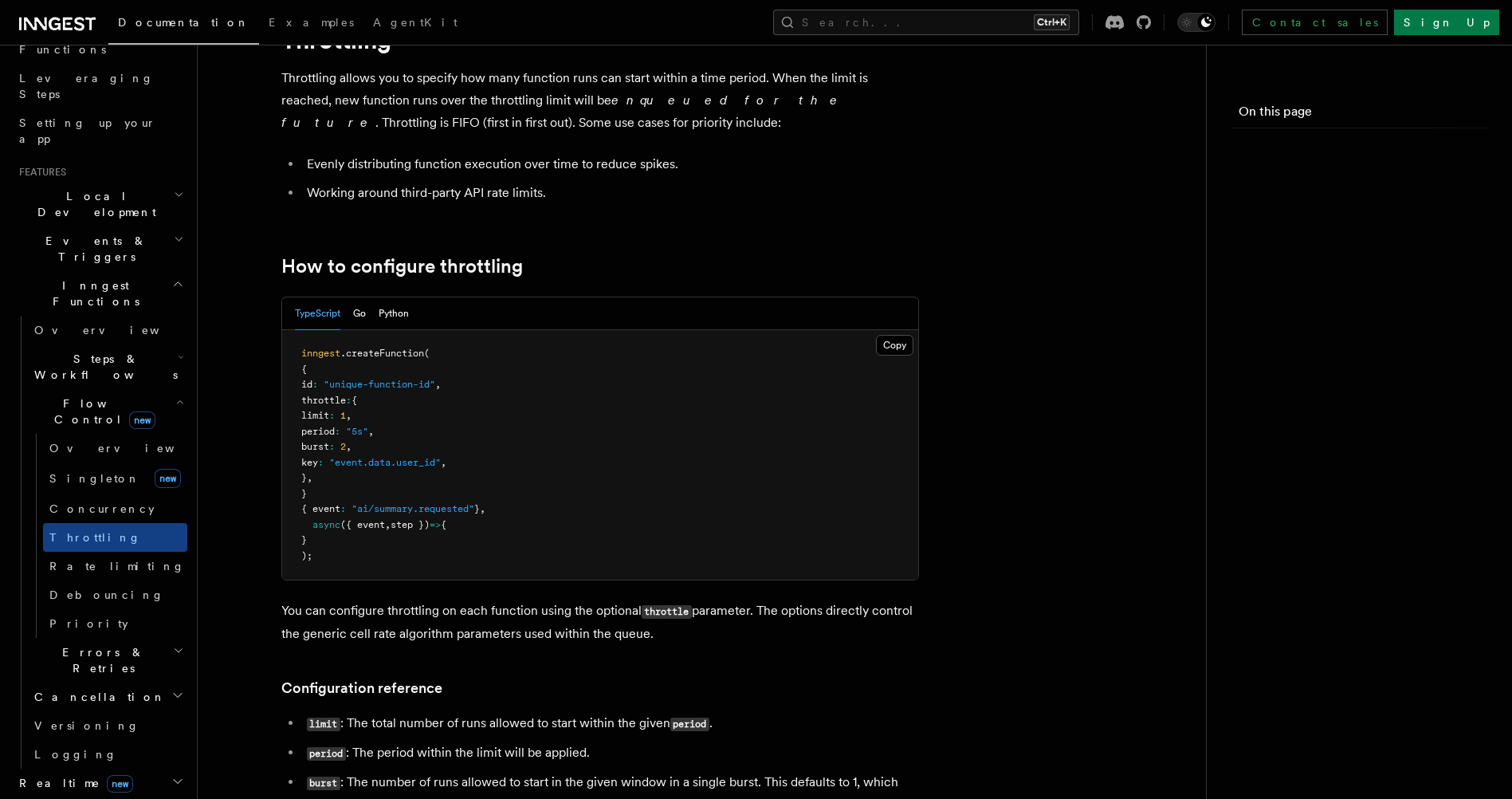
scroll to position [1515, 0]
